Goal: Task Accomplishment & Management: Manage account settings

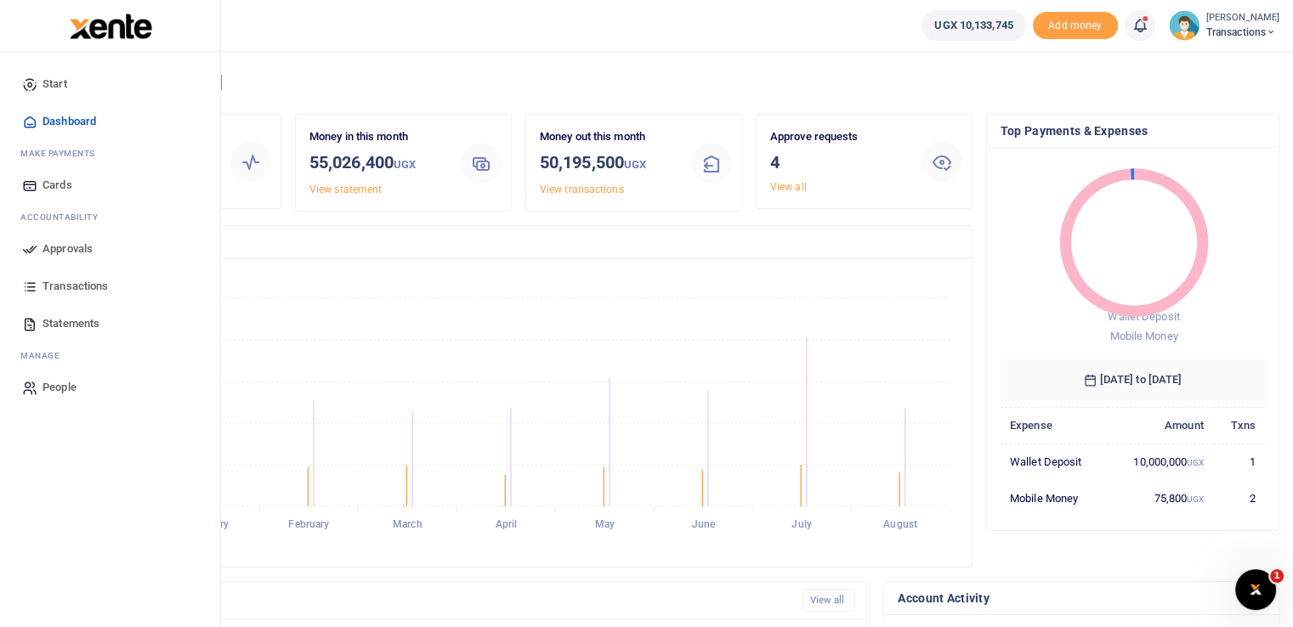
click at [32, 249] on icon at bounding box center [29, 248] width 15 height 15
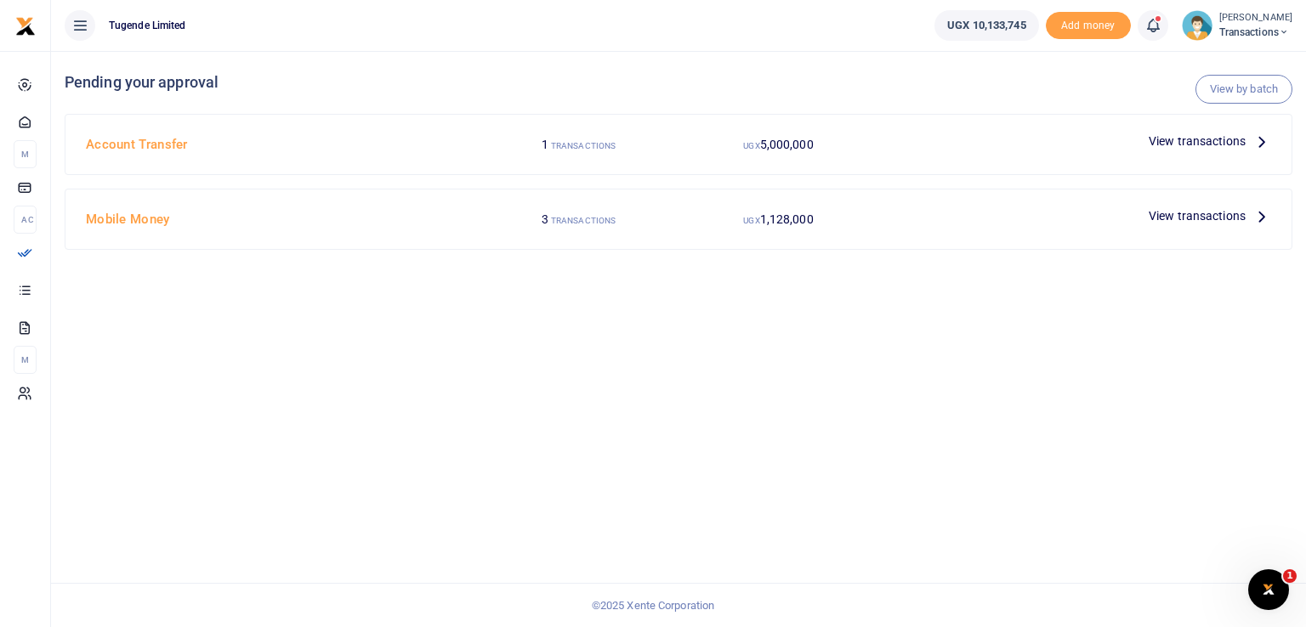
click at [1173, 140] on span "View transactions" at bounding box center [1196, 141] width 97 height 19
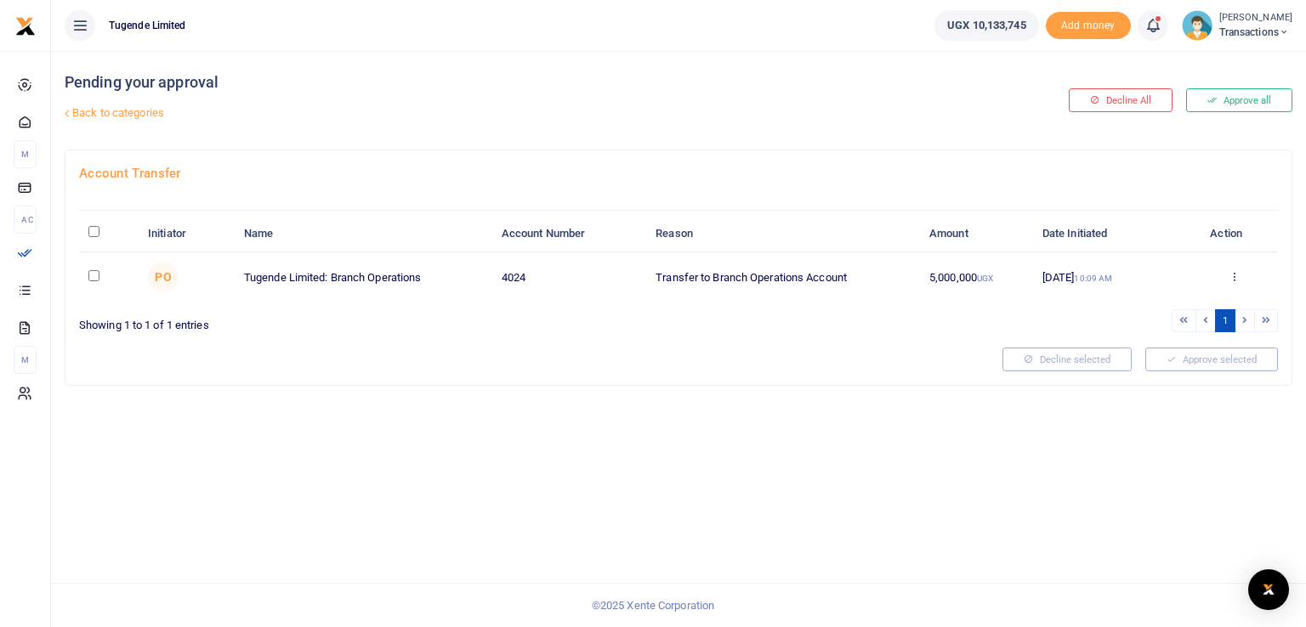
click at [782, 392] on div "Pending your approval Back to categories Decline All Approve all Account Transf…" at bounding box center [678, 339] width 1255 height 576
click at [1234, 275] on icon at bounding box center [1233, 276] width 11 height 12
click at [1153, 297] on link "Approve" at bounding box center [1172, 304] width 134 height 24
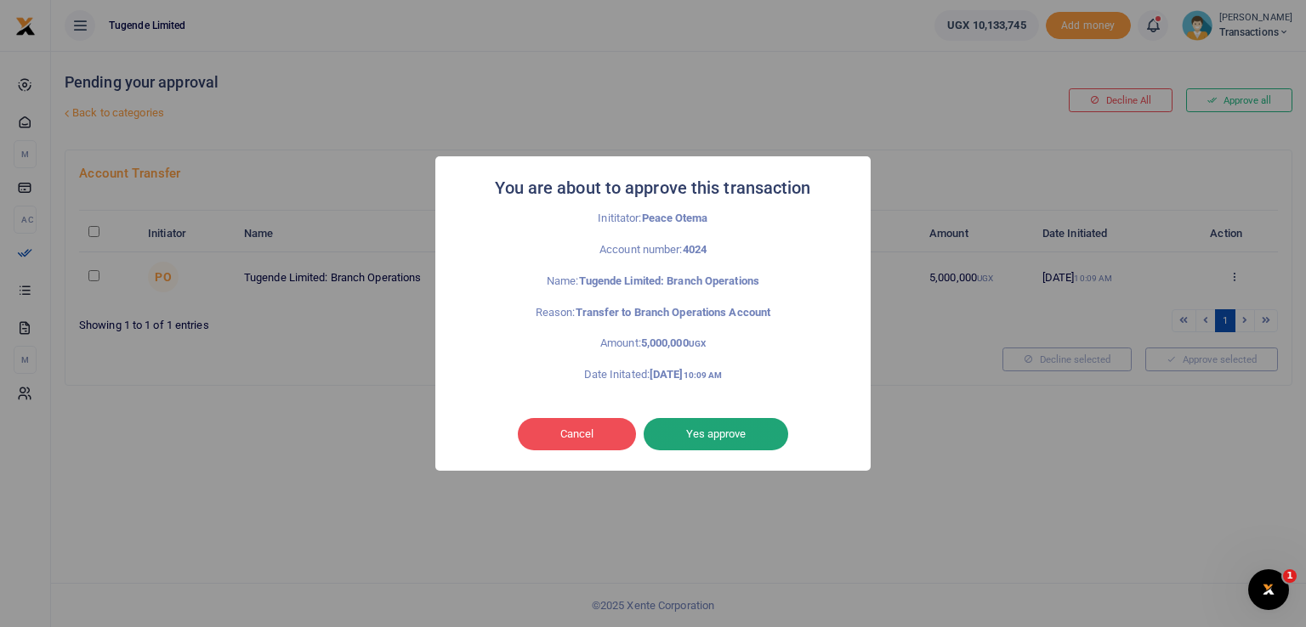
click at [726, 431] on button "Yes approve" at bounding box center [715, 434] width 144 height 32
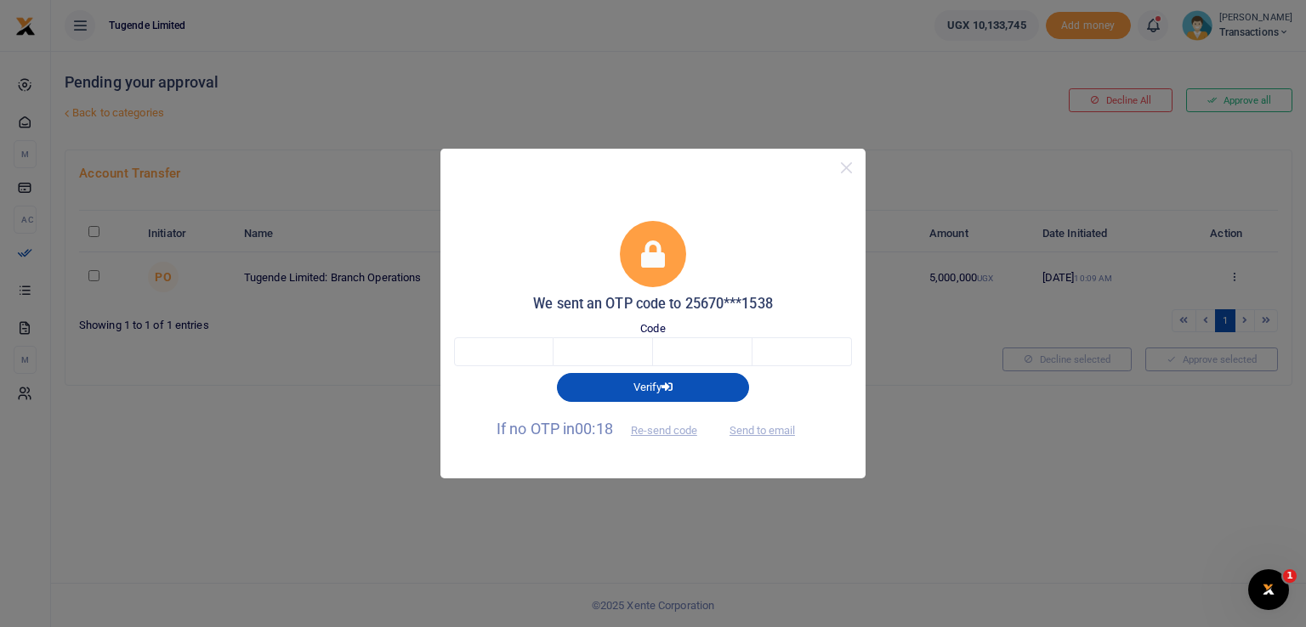
click at [726, 431] on span "Send to email" at bounding box center [762, 429] width 94 height 18
click at [501, 360] on input "text" at bounding box center [503, 351] width 99 height 29
type input "7"
type input "9"
type input "0"
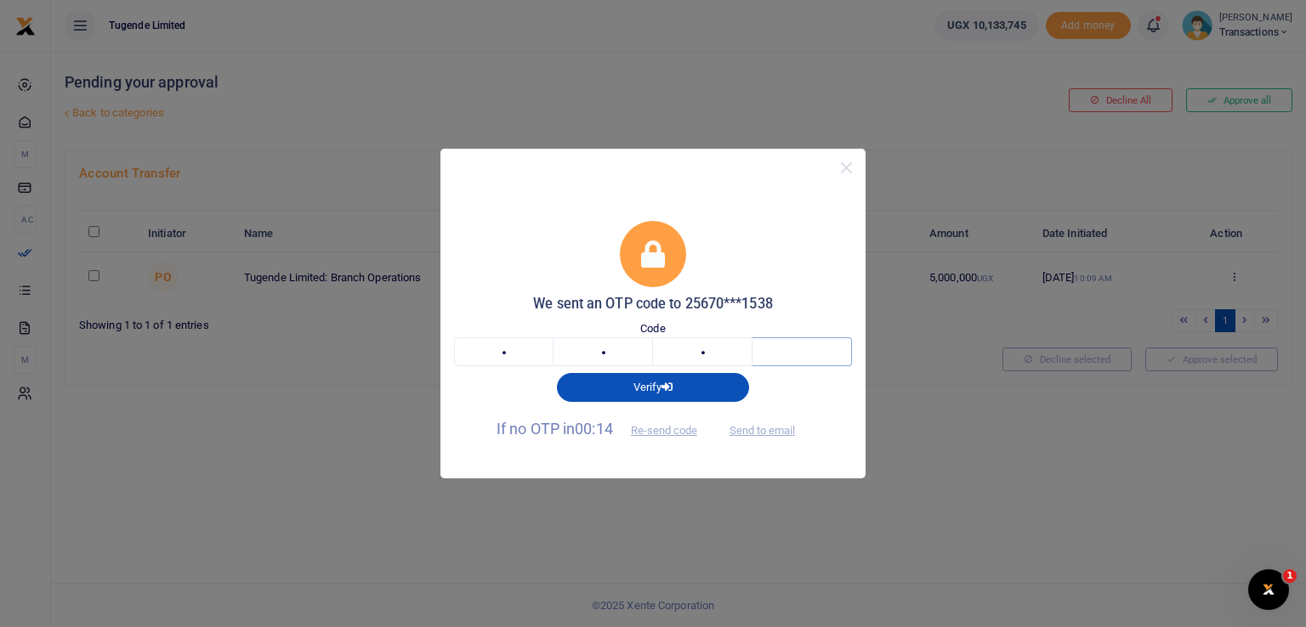
type input "7"
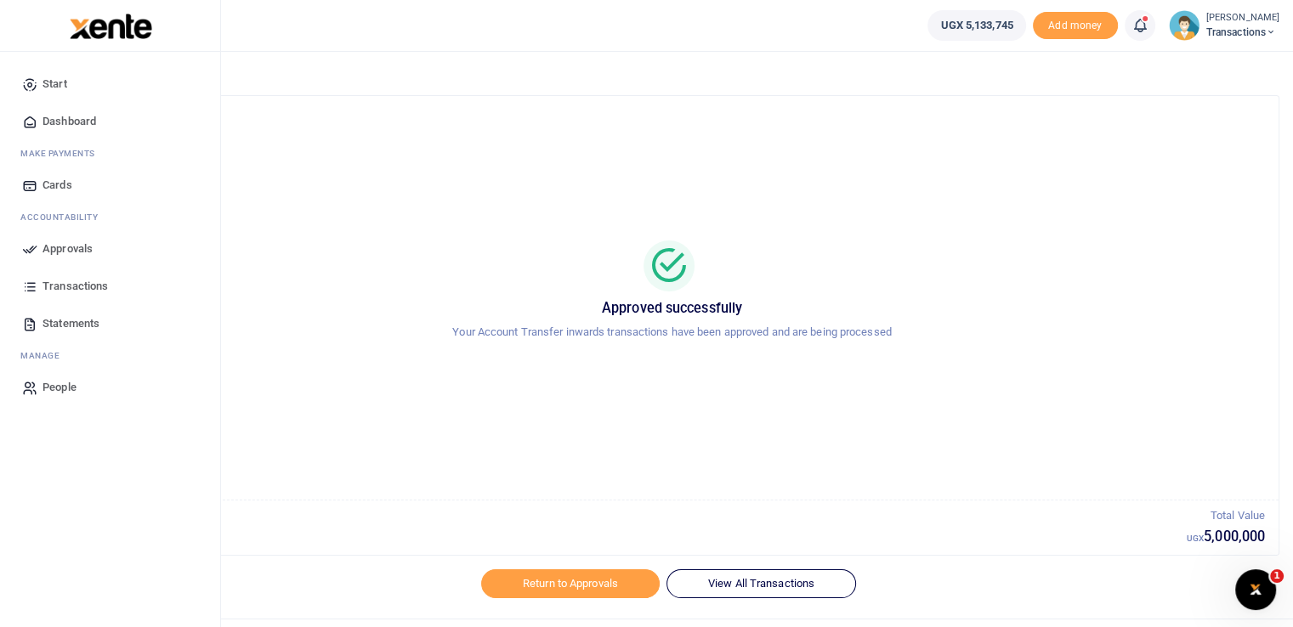
click at [37, 255] on icon at bounding box center [29, 248] width 15 height 15
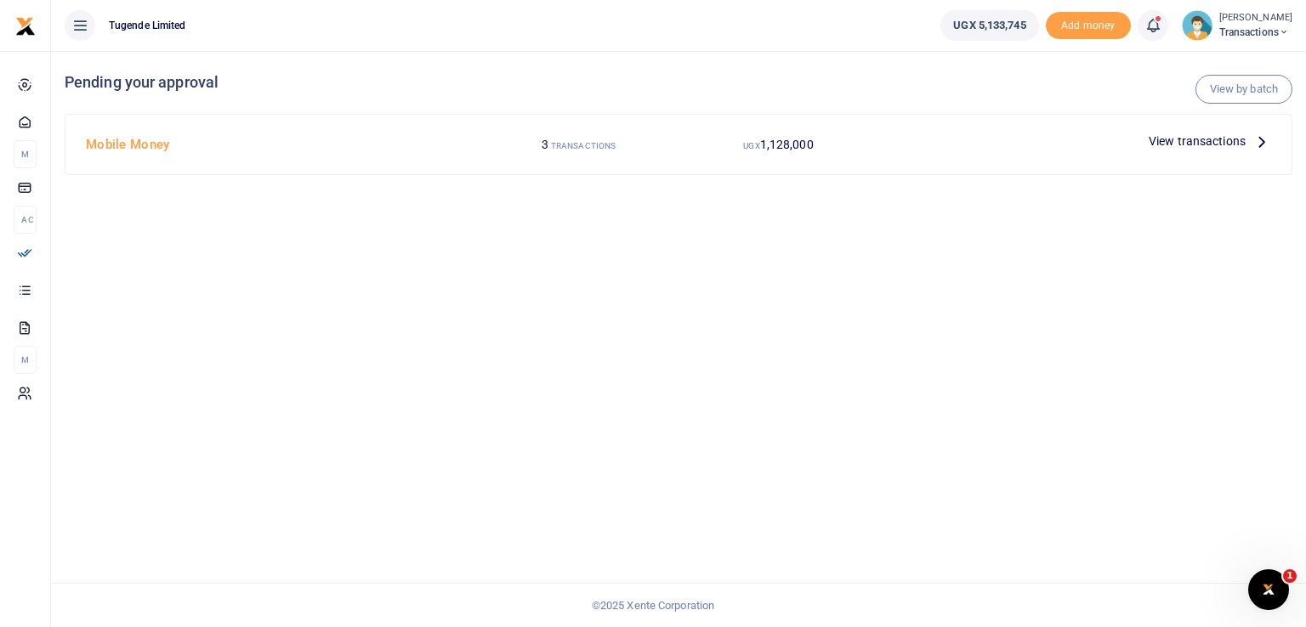
click at [1185, 141] on span "View transactions" at bounding box center [1196, 141] width 97 height 19
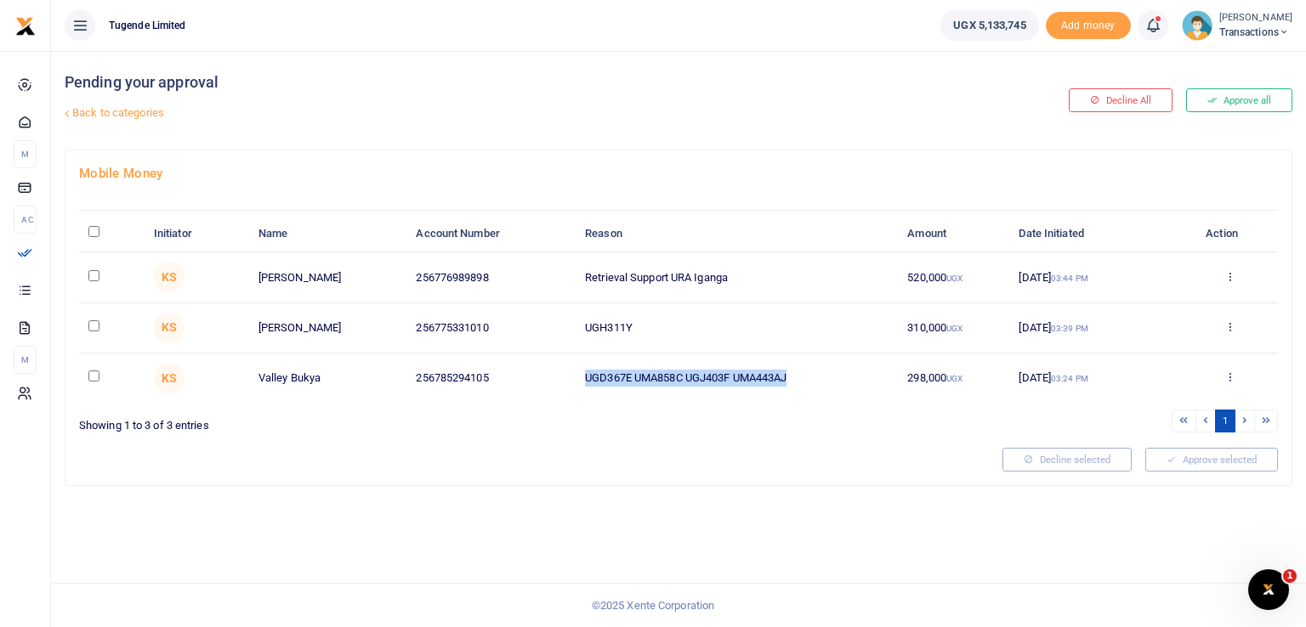
drag, startPoint x: 808, startPoint y: 375, endPoint x: 533, endPoint y: 370, distance: 275.4
click at [533, 370] on tr "KS [GEOGRAPHIC_DATA] 256785294105 UGD367E UMA858C UGJ403F UMA443AJ 298,000 UGX …" at bounding box center [678, 378] width 1198 height 49
copy tr "UGD367E UMA858C UGJ403F UMA443AJ"
click at [663, 462] on div at bounding box center [533, 460] width 923 height 24
click at [684, 400] on td "UGD367E UMA858C UGJ403F UMA443AJ" at bounding box center [736, 378] width 322 height 49
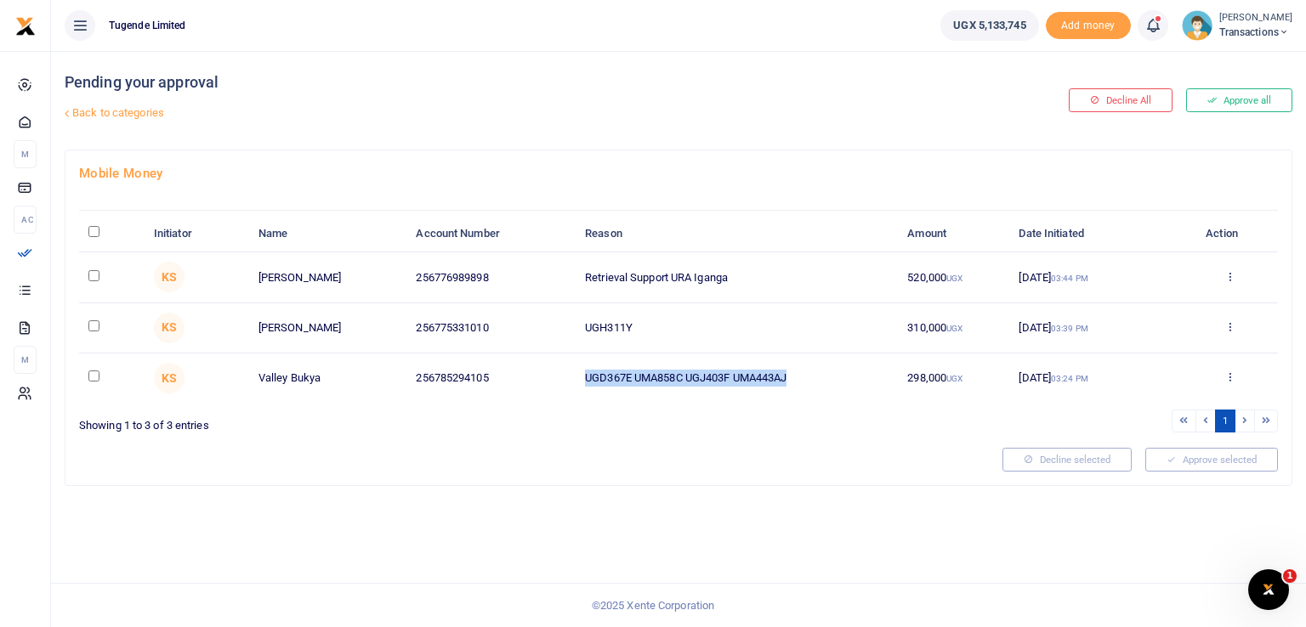
drag, startPoint x: 799, startPoint y: 371, endPoint x: 565, endPoint y: 371, distance: 233.7
click at [565, 371] on tr "KS Valley Bukya 256785294105 UGD367E UMA858C UGJ403F UMA443AJ 298,000 UGX 27 Au…" at bounding box center [678, 378] width 1198 height 49
copy tr "UGD367E UMA858C UGJ403F UMA443AJ"
click at [705, 450] on div at bounding box center [533, 460] width 923 height 24
drag, startPoint x: 637, startPoint y: 323, endPoint x: 573, endPoint y: 323, distance: 63.7
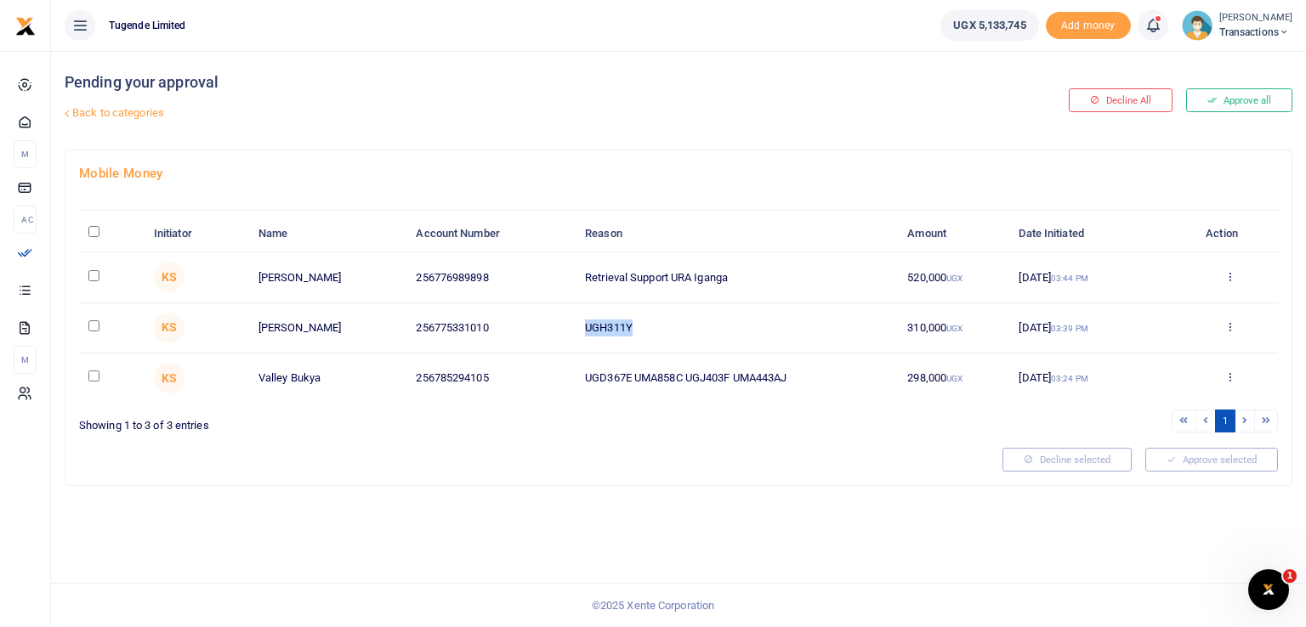
click at [573, 323] on tr "KS Masaba Amuza 256775331010 UGH311Y 310,000 UGX 27 Aug 2025 03:39 PM Approve D…" at bounding box center [678, 328] width 1198 height 50
copy tr "UGH311Y"
click at [720, 451] on div at bounding box center [533, 460] width 923 height 24
drag, startPoint x: 744, startPoint y: 280, endPoint x: 513, endPoint y: 275, distance: 230.4
click at [513, 275] on tr "KS Wilson Kamugisha 256776989898 Retrieval Support URA Iganga 520,000 UGX 27 Au…" at bounding box center [678, 277] width 1198 height 50
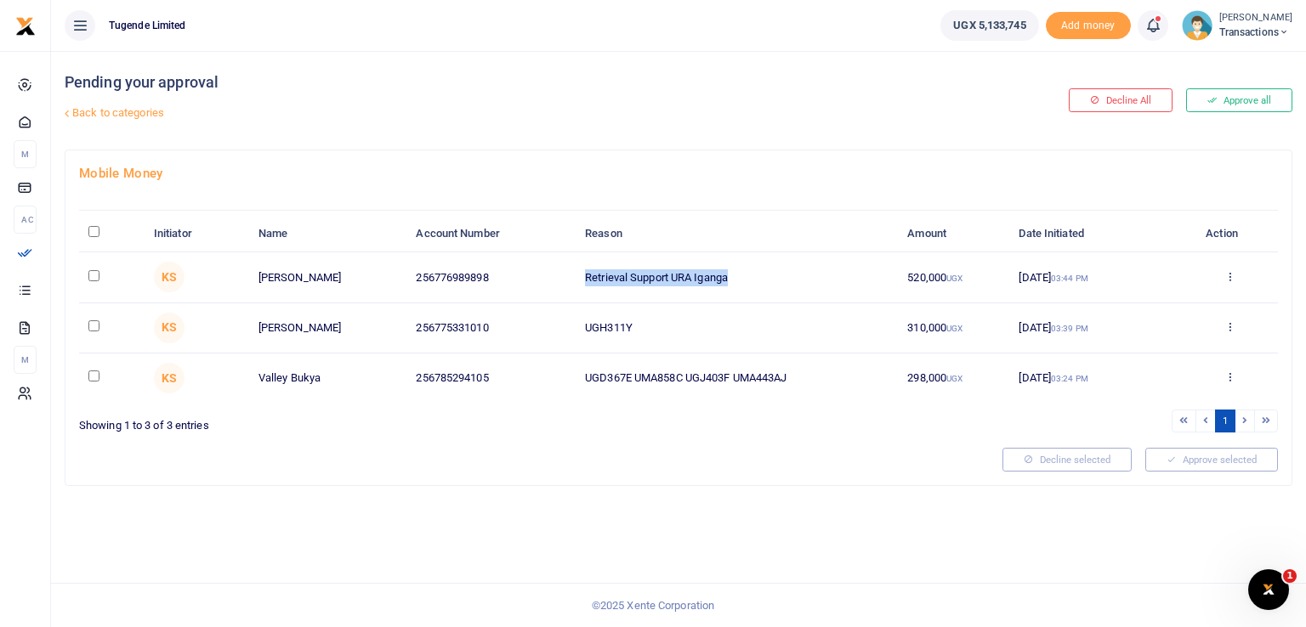
copy tr "Retrieval Support URA Iganga"
click at [620, 92] on div "Pending your approval Back to categories" at bounding box center [471, 100] width 813 height 99
click at [99, 232] on th "\a \a : activate to sort column descending" at bounding box center [111, 234] width 65 height 37
click at [88, 232] on input "\a \a : activate to sort column descending" at bounding box center [93, 231] width 11 height 11
checkbox input "true"
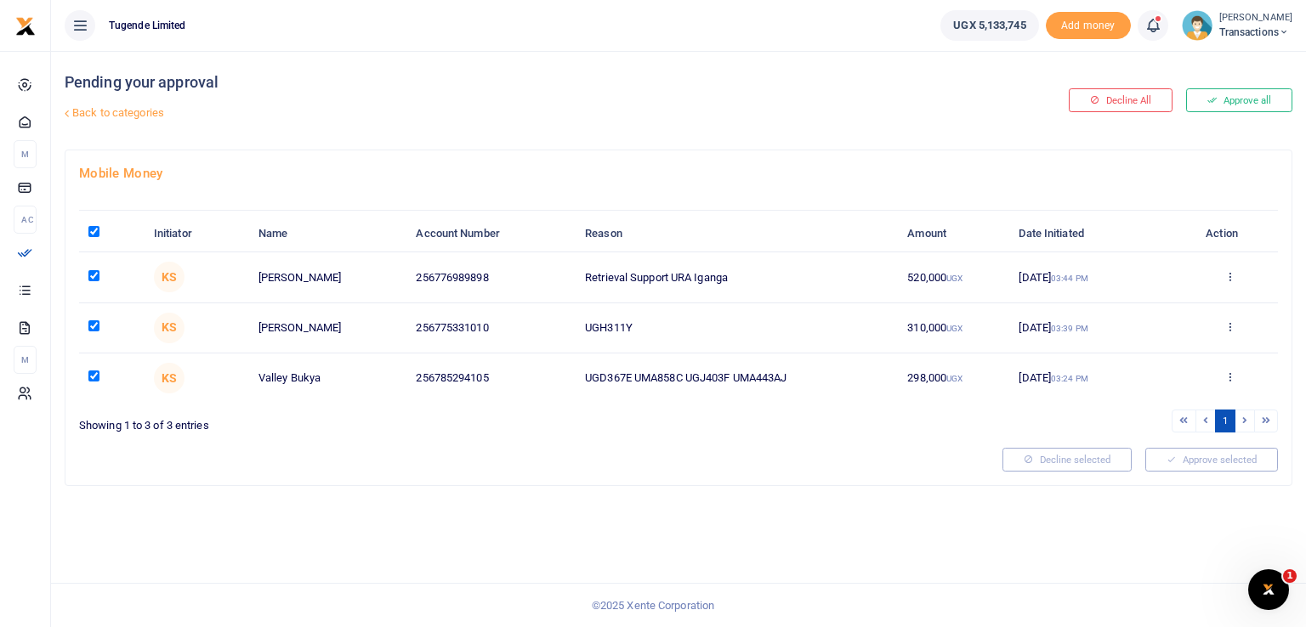
checkbox input "true"
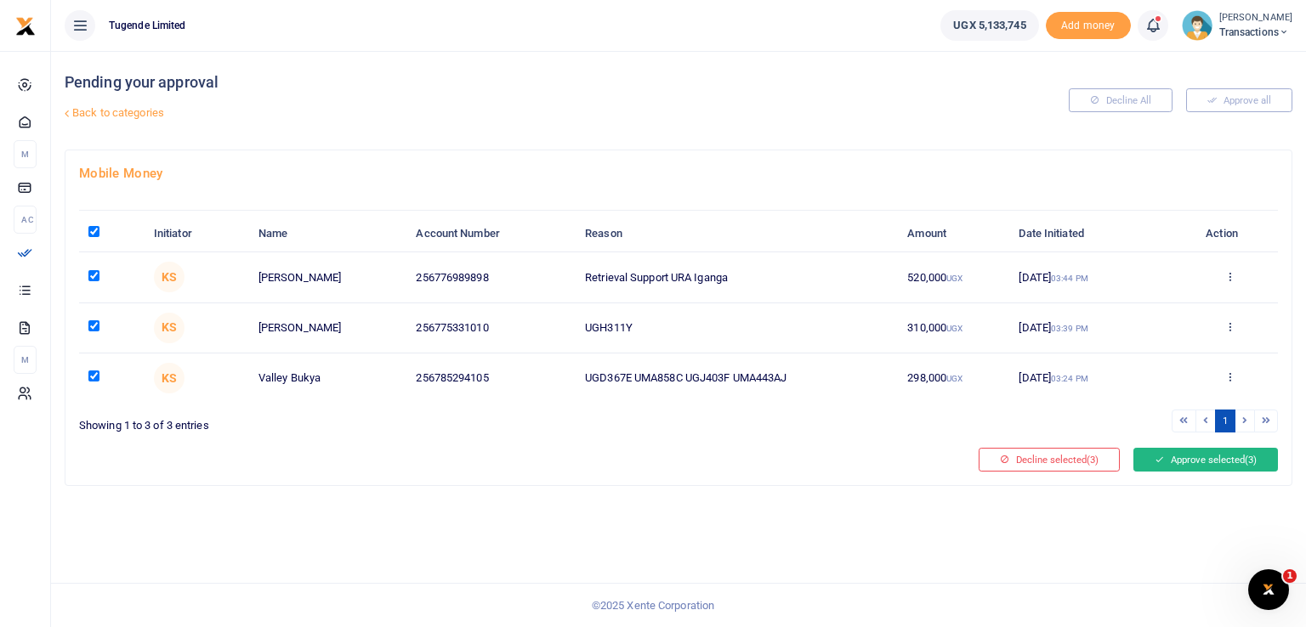
click at [1185, 462] on button "Approve selected (3)" at bounding box center [1205, 460] width 144 height 24
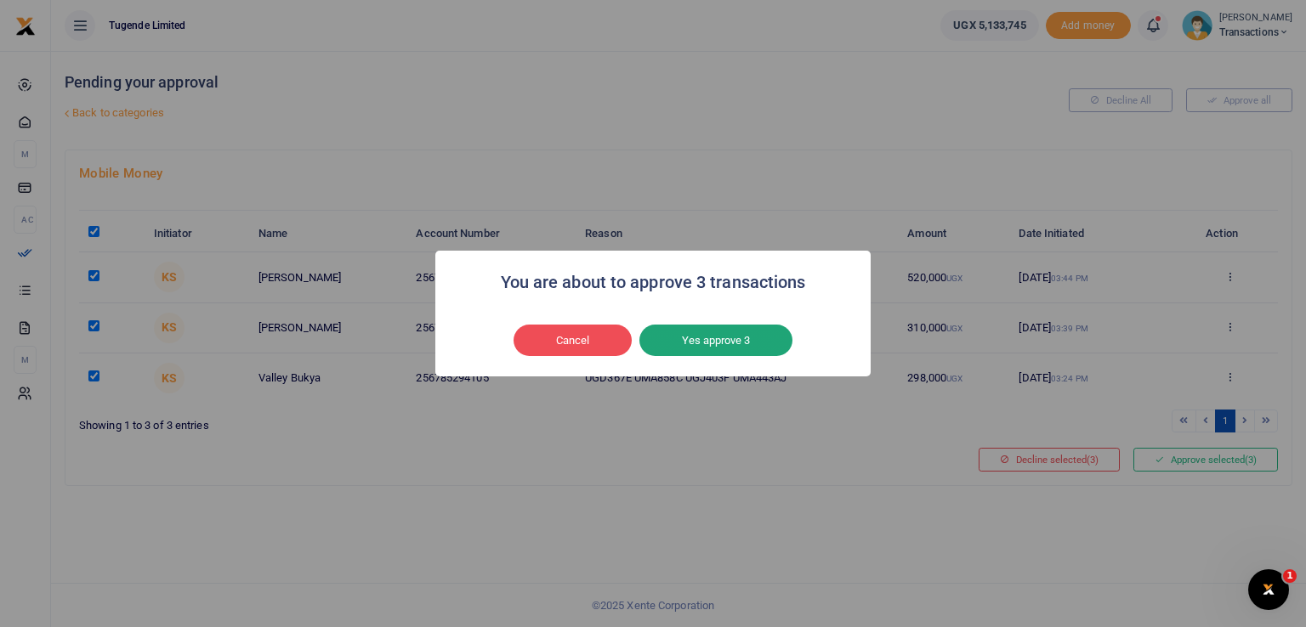
click at [708, 349] on button "Yes approve 3" at bounding box center [715, 341] width 153 height 32
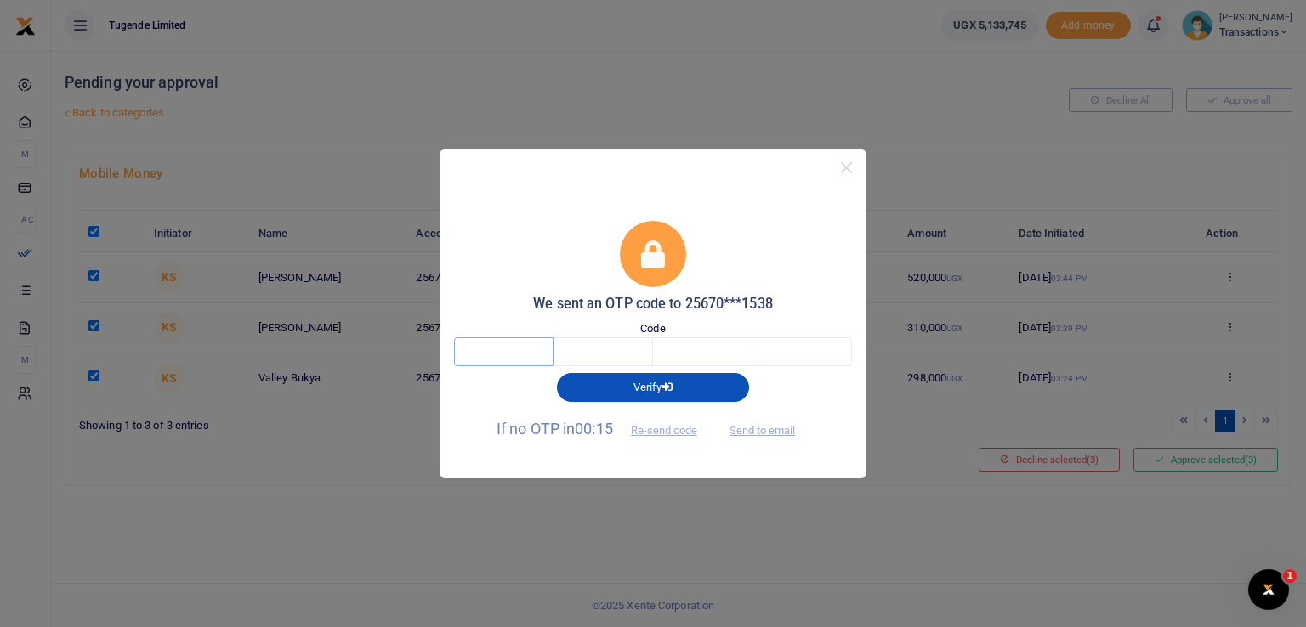
click at [501, 361] on input "text" at bounding box center [503, 351] width 99 height 29
type input "2"
type input "1"
type input "6"
type input "8"
